Goal: Task Accomplishment & Management: Manage account settings

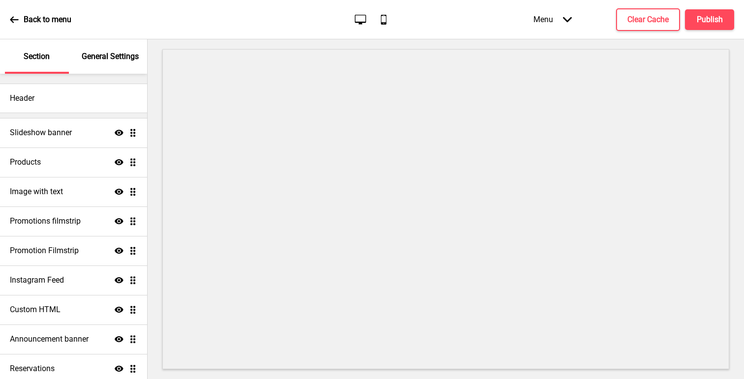
click at [565, 23] on icon "Arrow down" at bounding box center [567, 19] width 9 height 9
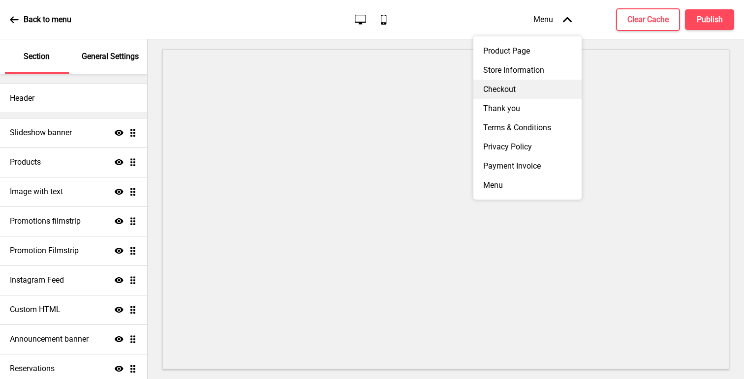
click at [512, 89] on div "Checkout" at bounding box center [527, 89] width 108 height 19
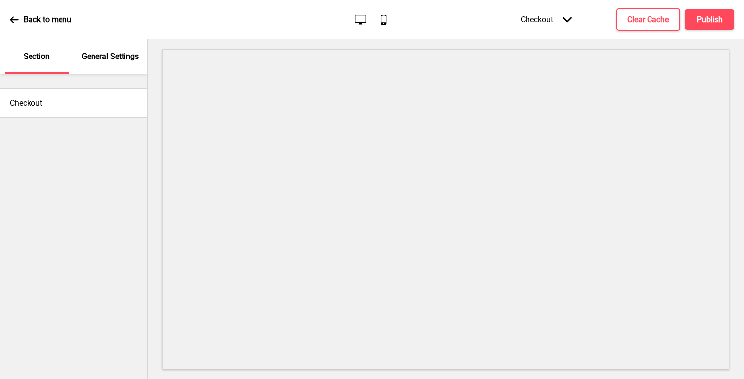
click at [54, 106] on div "Checkout" at bounding box center [73, 104] width 147 height 30
click at [65, 111] on div "Checkout" at bounding box center [73, 104] width 147 height 30
click at [58, 108] on div "Checkout" at bounding box center [73, 104] width 147 height 30
click at [95, 58] on p "General Settings" at bounding box center [110, 56] width 57 height 11
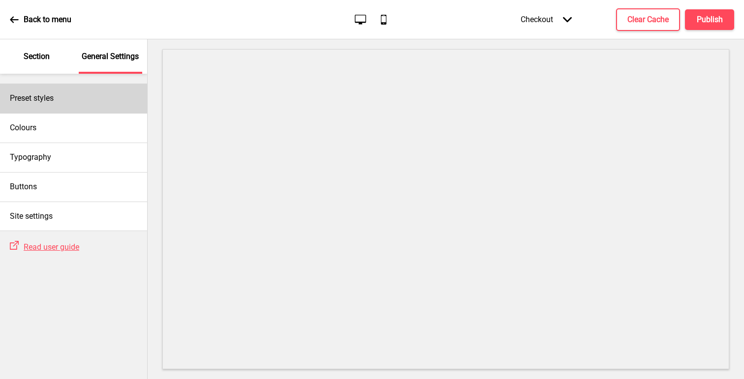
click at [71, 104] on div "Preset styles" at bounding box center [73, 99] width 147 height 30
select select "Custom"
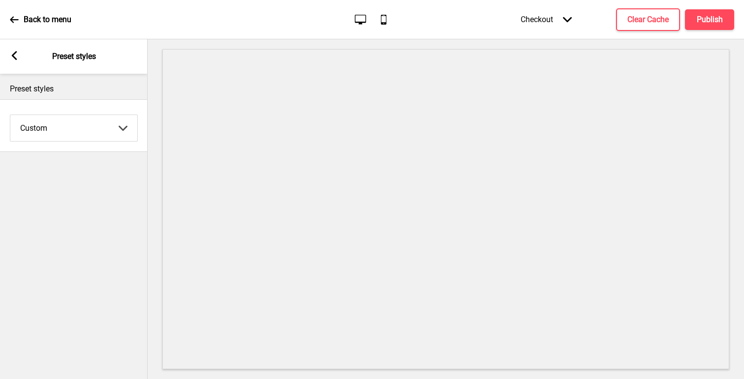
click at [12, 53] on rect at bounding box center [14, 55] width 9 height 9
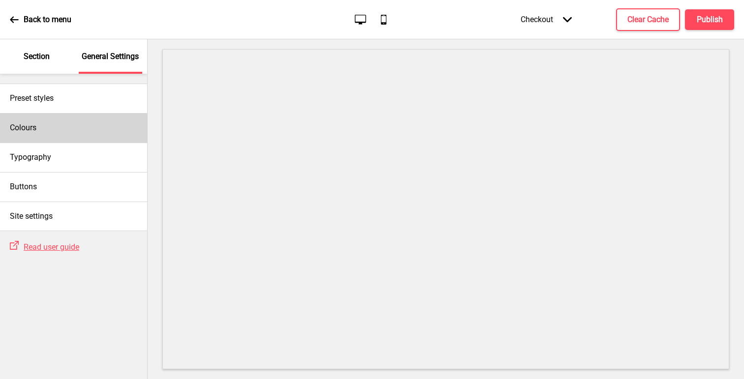
click at [56, 131] on div "Colours" at bounding box center [73, 128] width 147 height 30
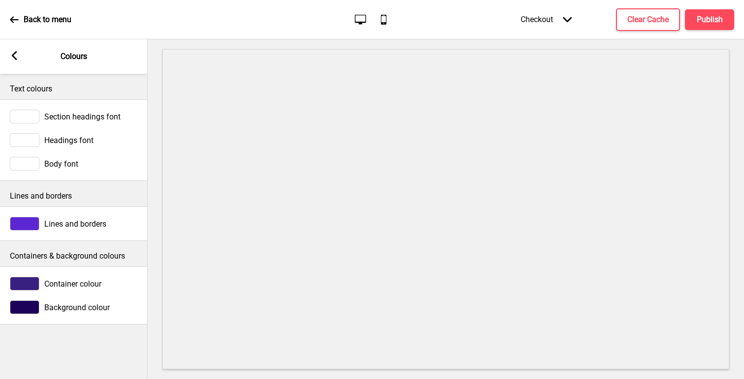
click at [17, 60] on rect at bounding box center [14, 55] width 9 height 9
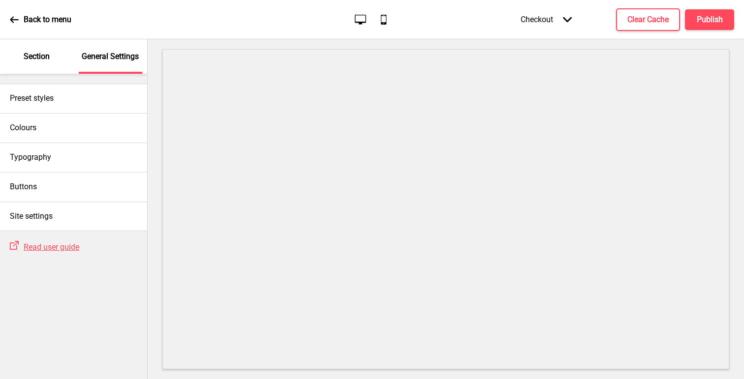
click at [34, 62] on div "Section" at bounding box center [37, 56] width 64 height 34
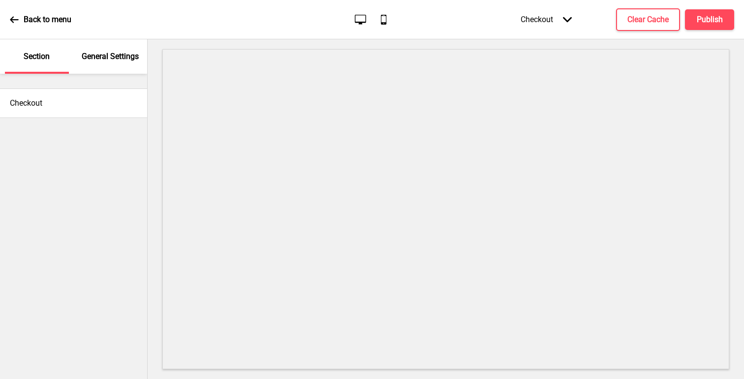
click at [543, 23] on div "Checkout Arrow down" at bounding box center [546, 19] width 71 height 29
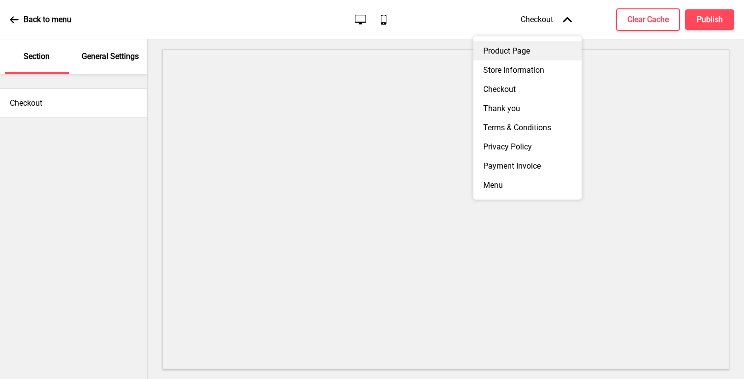
click at [521, 49] on div "Product Page" at bounding box center [527, 50] width 108 height 19
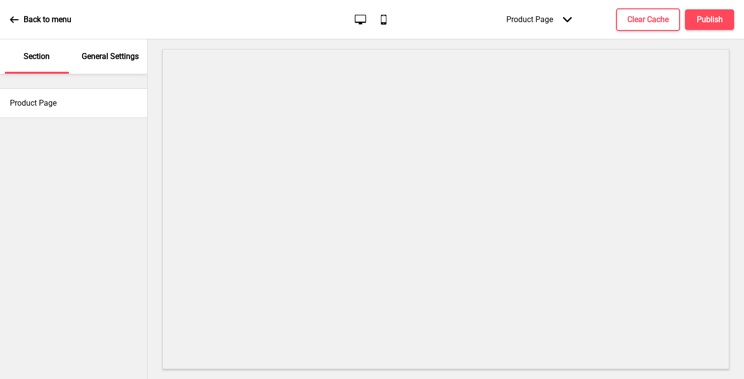
click at [534, 11] on div "Product Page Arrow down" at bounding box center [538, 19] width 85 height 29
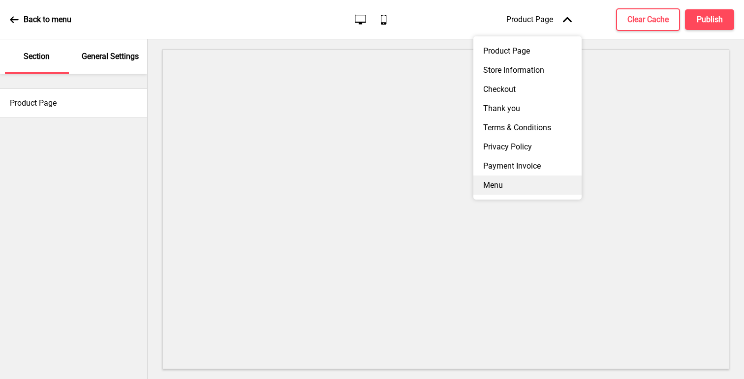
click at [501, 186] on div "Menu" at bounding box center [527, 185] width 108 height 19
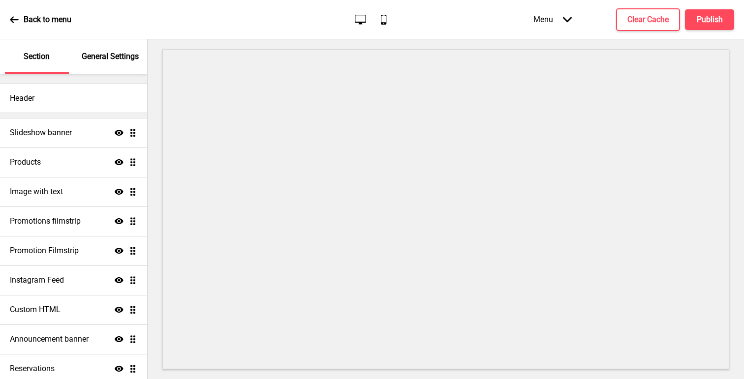
click at [123, 61] on p "General Settings" at bounding box center [110, 56] width 57 height 11
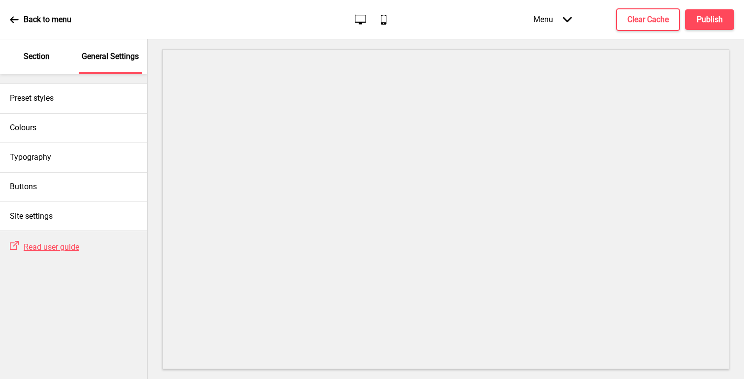
click at [32, 50] on div "Section" at bounding box center [37, 56] width 64 height 34
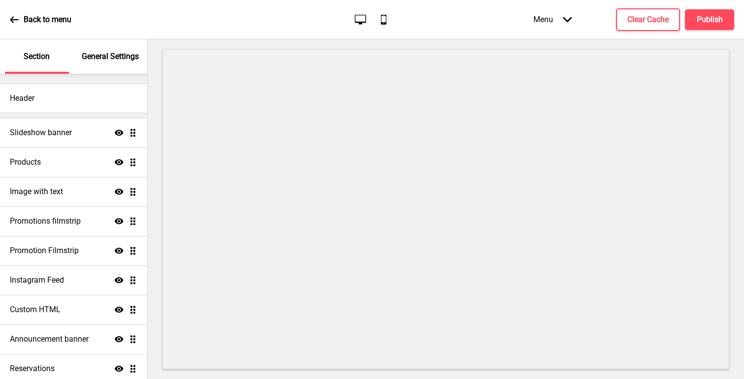
click at [542, 6] on div "Menu Arrow down" at bounding box center [552, 19] width 58 height 29
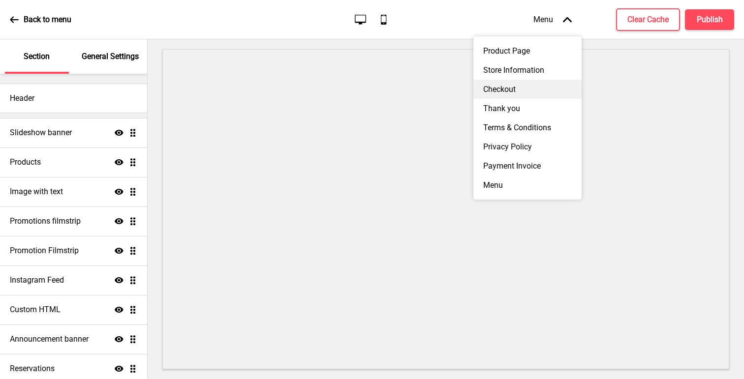
click at [521, 84] on div "Checkout" at bounding box center [527, 89] width 108 height 19
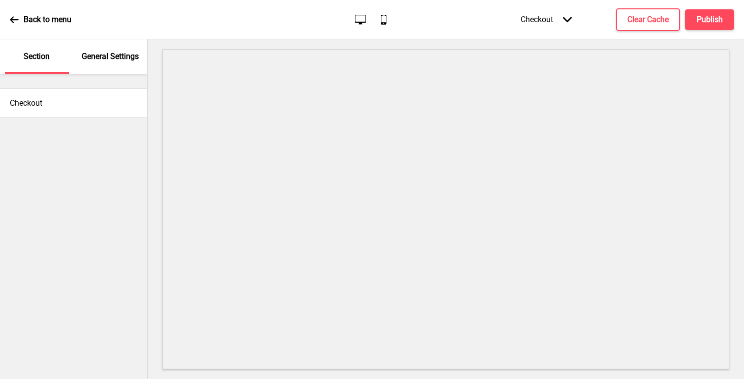
click at [552, 19] on div "Checkout Arrow down" at bounding box center [546, 19] width 71 height 29
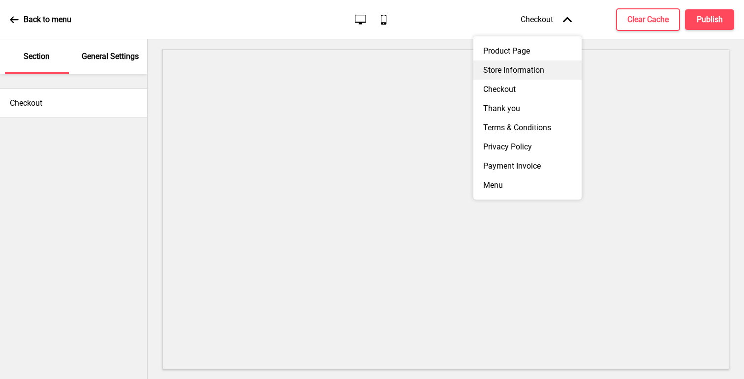
click at [520, 68] on div "Store Information" at bounding box center [527, 70] width 108 height 19
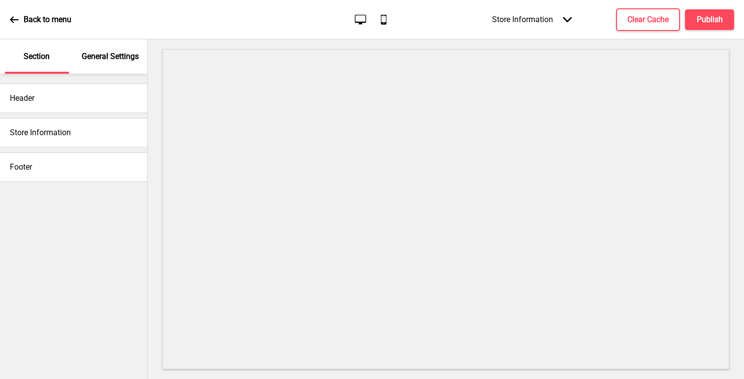
click at [514, 25] on div "Store Information Arrow down" at bounding box center [531, 19] width 99 height 29
